Goal: Entertainment & Leisure: Consume media (video, audio)

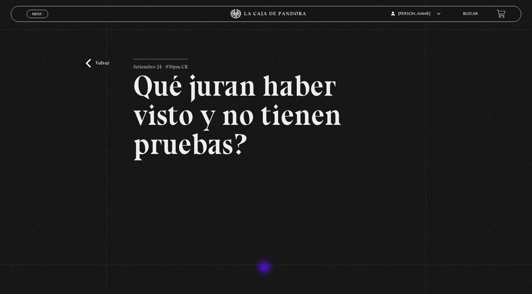
scroll to position [51, 0]
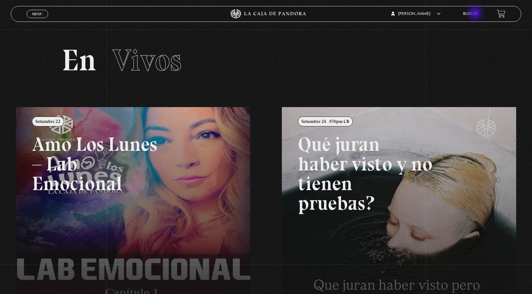
click at [476, 14] on link "Buscar" at bounding box center [470, 14] width 15 height 4
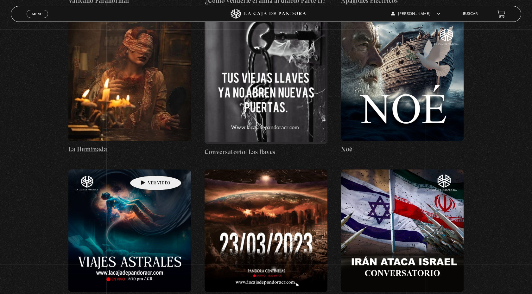
scroll to position [4774, 0]
click at [142, 185] on figure at bounding box center [129, 231] width 122 height 122
